Goal: Task Accomplishment & Management: Manage account settings

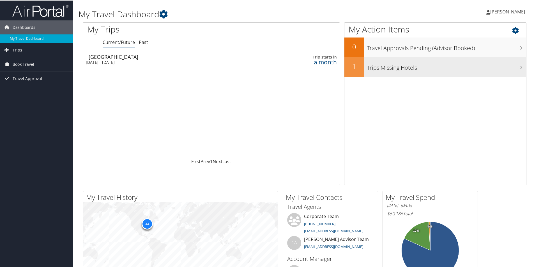
click at [396, 72] on div "Trips Missing Hotels" at bounding box center [445, 67] width 162 height 20
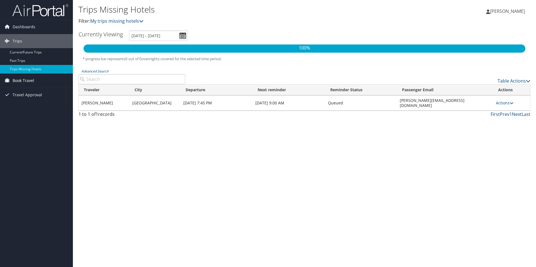
click at [26, 80] on span "Book Travel" at bounding box center [24, 81] width 22 height 14
click at [27, 98] on link "Approval Request (Beta)" at bounding box center [36, 100] width 73 height 8
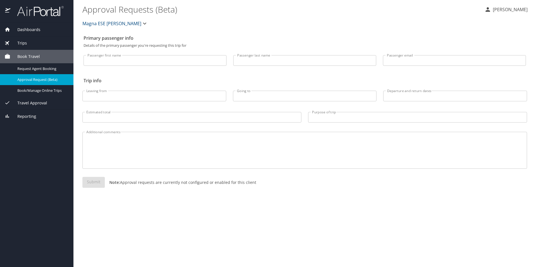
select select "US"
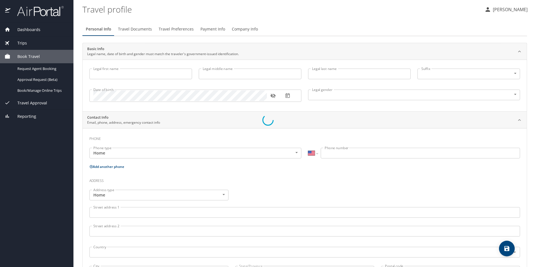
type input "nadia"
type input "lahbabi"
type input "Female"
select select "US"
select select "SC"
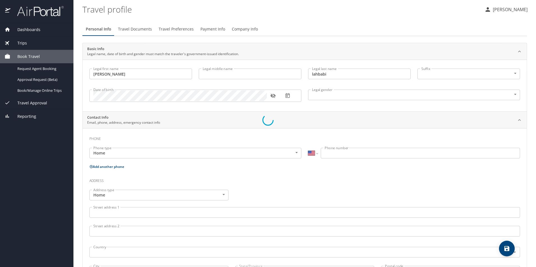
select select "SC"
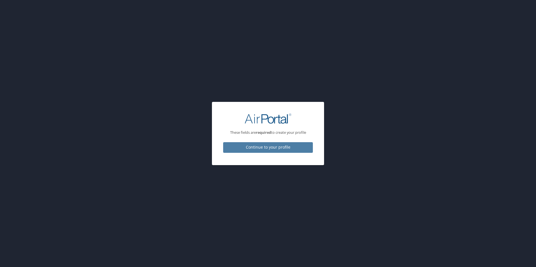
click at [269, 147] on span "Continue to your profile" at bounding box center [268, 147] width 81 height 7
select select "US"
select select "SC"
select select "US"
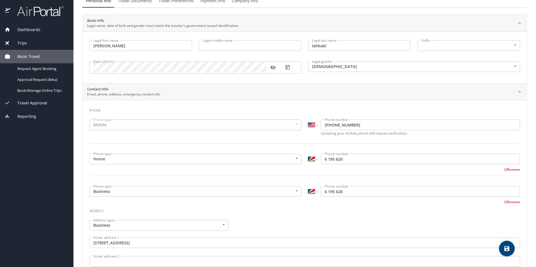
scroll to position [28, 0]
click at [510, 171] on button "Remove" at bounding box center [512, 170] width 16 height 5
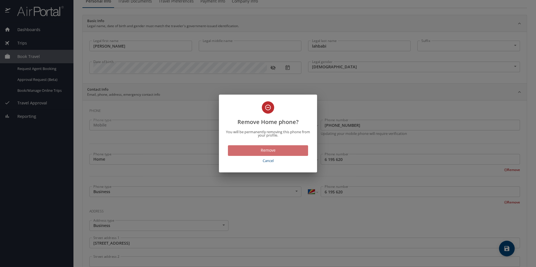
click at [272, 151] on span "Remove" at bounding box center [267, 150] width 71 height 7
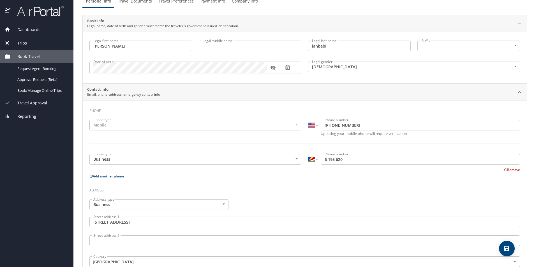
click at [507, 170] on button "Remove" at bounding box center [512, 170] width 16 height 5
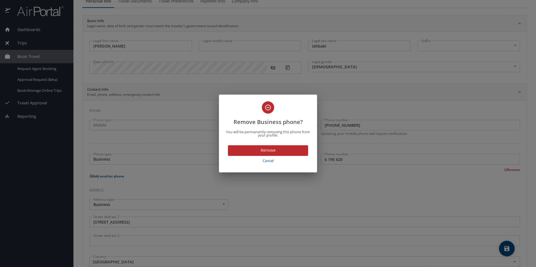
click at [247, 151] on span "Remove" at bounding box center [267, 150] width 71 height 7
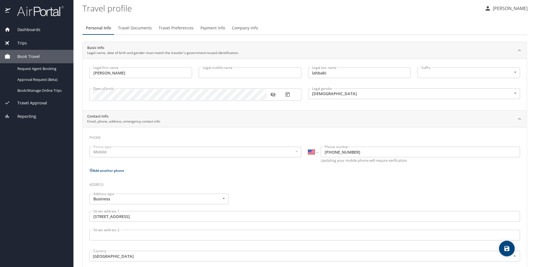
scroll to position [0, 0]
click at [24, 90] on span "Book/Manage Online Trips" at bounding box center [41, 90] width 49 height 5
